Goal: Check status: Check status

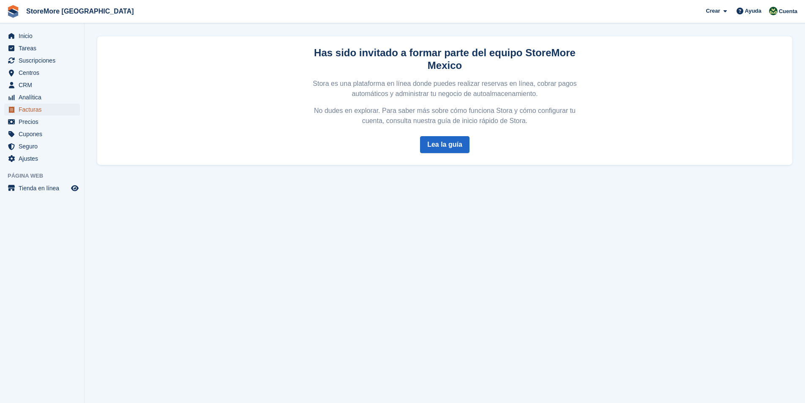
click at [32, 107] on span "Facturas" at bounding box center [44, 109] width 51 height 12
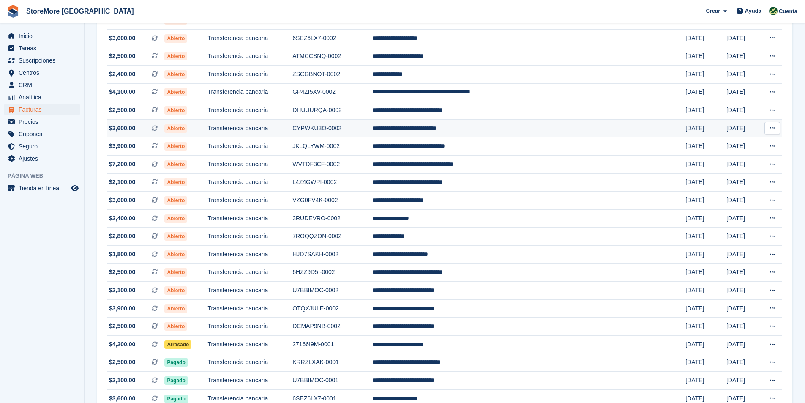
scroll to position [169, 0]
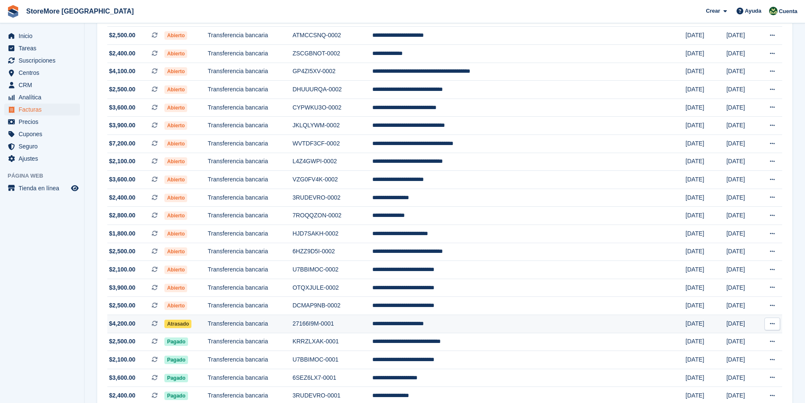
click at [191, 322] on span "Atrasado" at bounding box center [177, 323] width 27 height 8
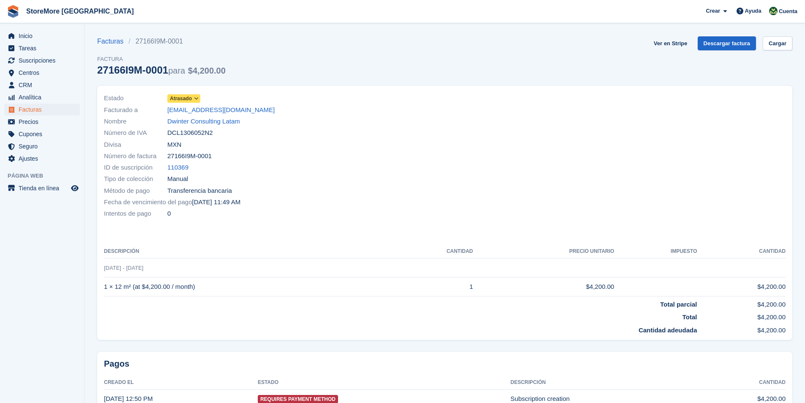
click at [182, 98] on span "Atrasado" at bounding box center [181, 99] width 22 height 8
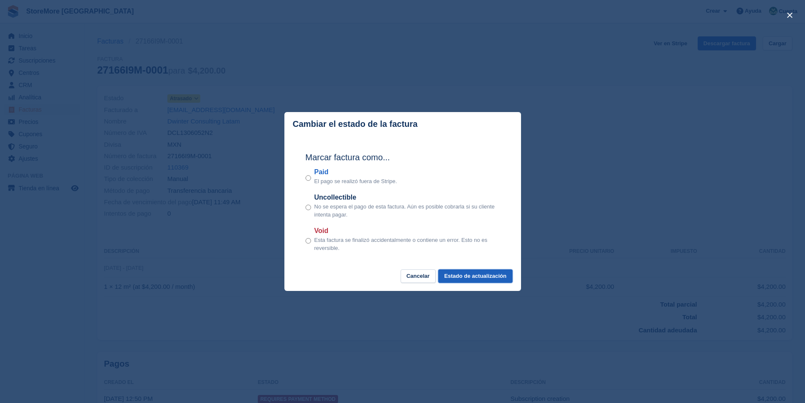
click at [468, 277] on button "Estado de actualización" at bounding box center [475, 276] width 74 height 14
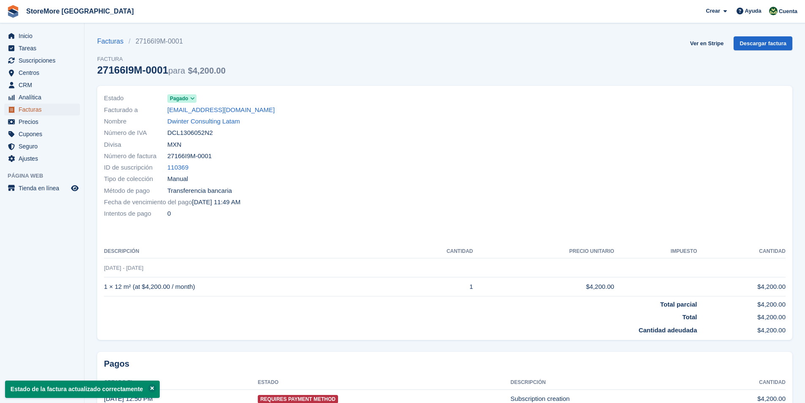
click at [33, 109] on span "Facturas" at bounding box center [44, 109] width 51 height 12
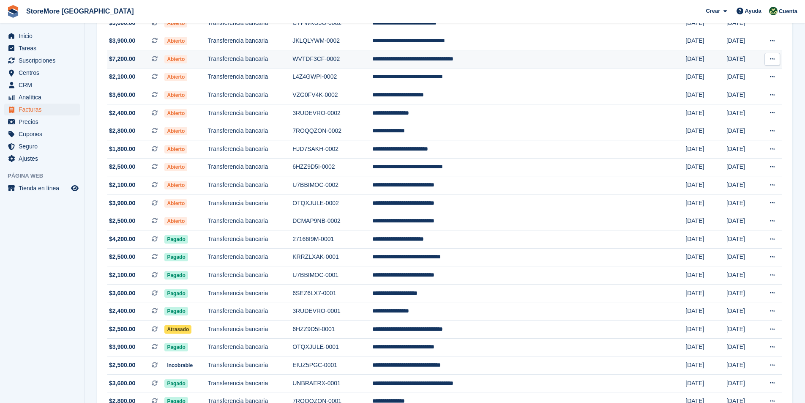
scroll to position [296, 0]
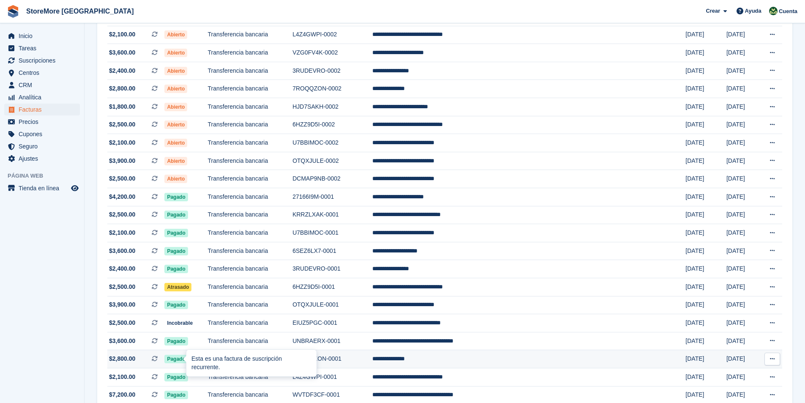
click at [186, 360] on div at bounding box center [189, 358] width 7 height 7
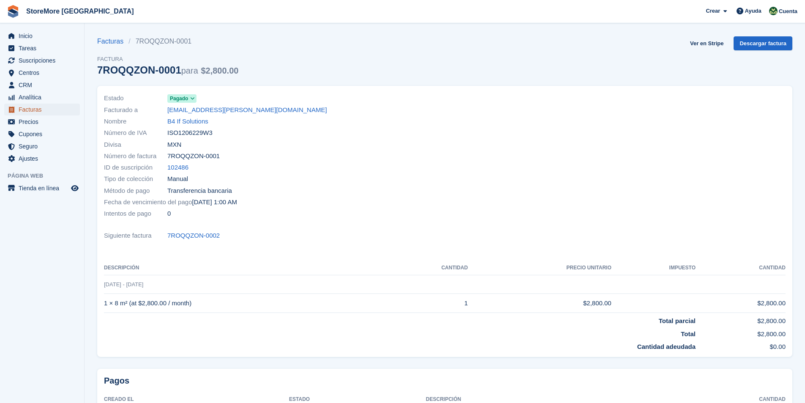
click at [33, 109] on span "Facturas" at bounding box center [44, 109] width 51 height 12
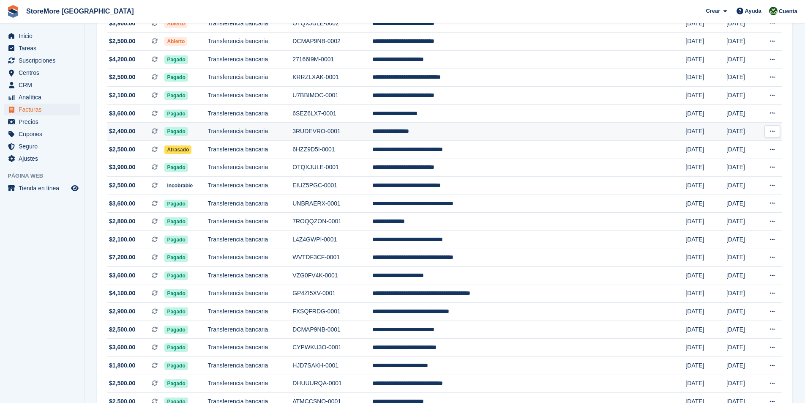
scroll to position [519, 0]
